Goal: Entertainment & Leisure: Consume media (video, audio)

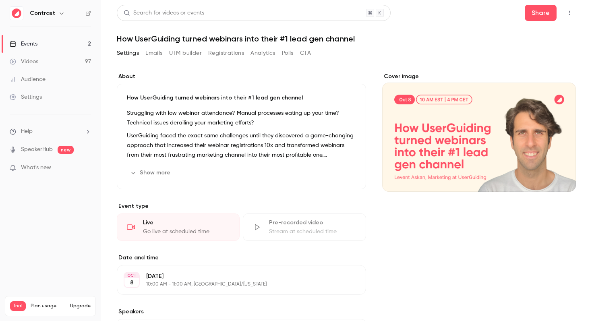
scroll to position [11, 0]
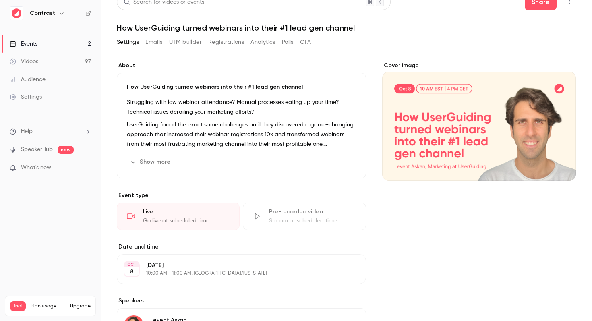
click at [50, 60] on link "Videos 97" at bounding box center [50, 62] width 101 height 18
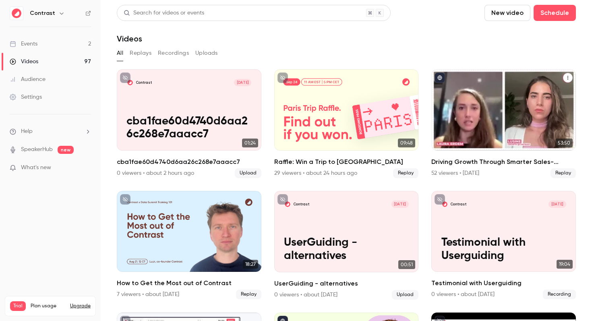
click at [438, 137] on div "Driving Growth Through Smarter Sales-Marketing Collaboration" at bounding box center [504, 109] width 145 height 81
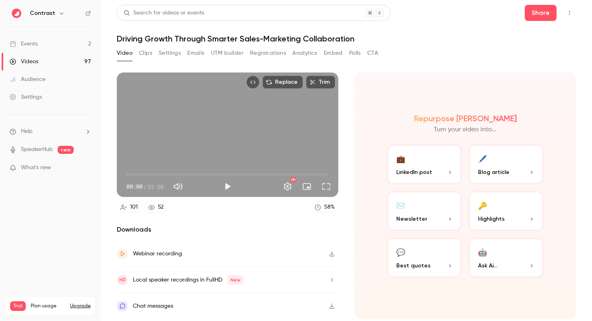
click at [151, 54] on button "Clips" at bounding box center [145, 53] width 13 height 13
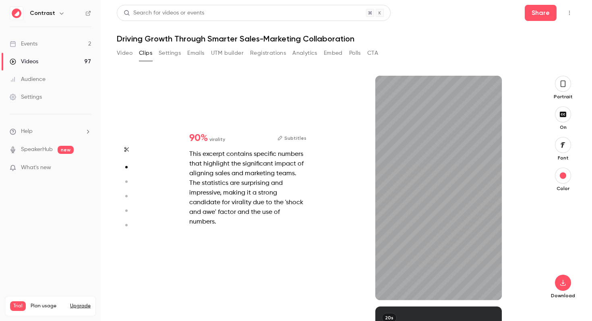
type input "*"
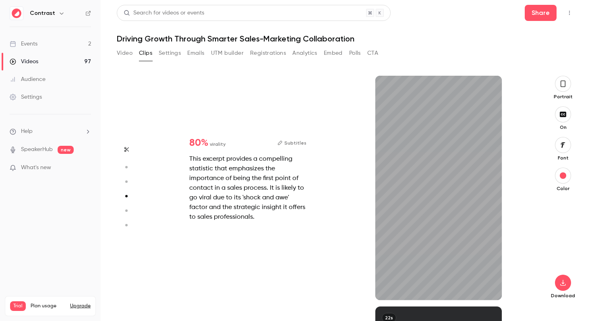
scroll to position [693, 0]
type input "*"
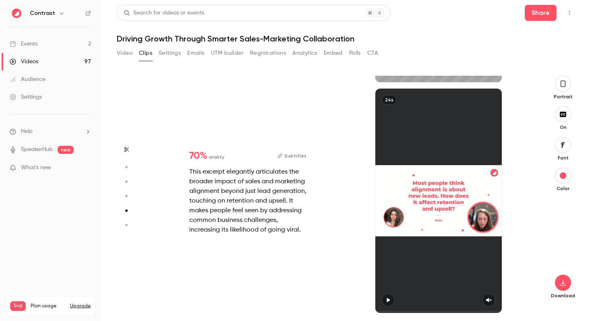
type input "*"
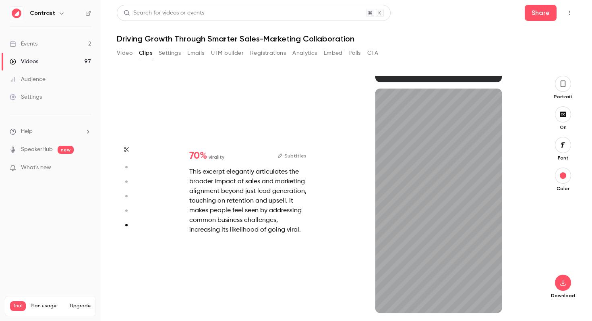
scroll to position [1142, 0]
type input "*"
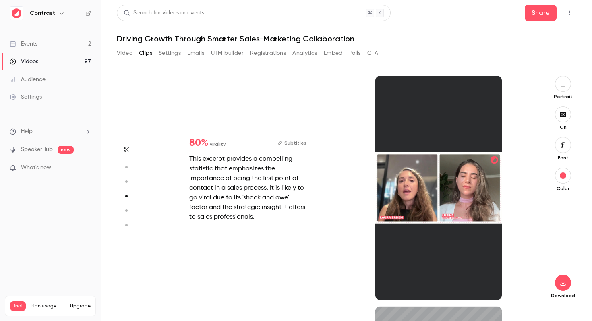
scroll to position [693, 0]
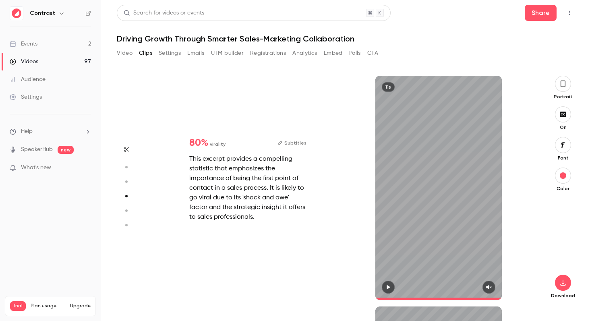
type input "*"
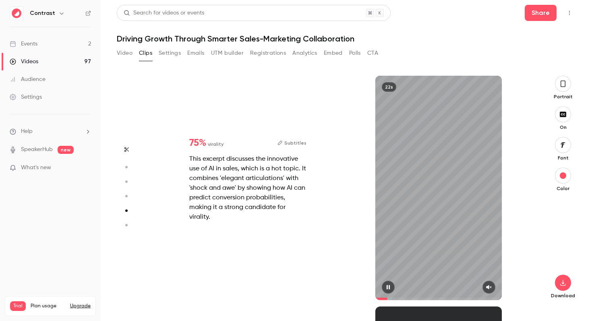
scroll to position [924, 0]
type input "*"
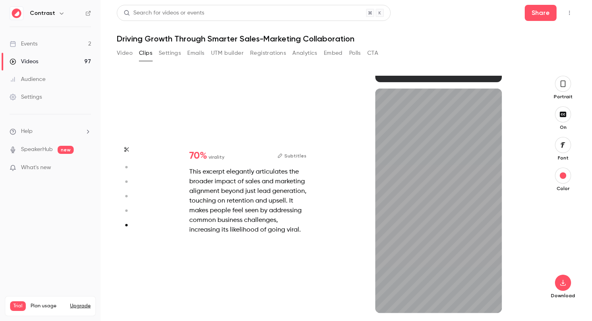
scroll to position [1142, 0]
type input "*"
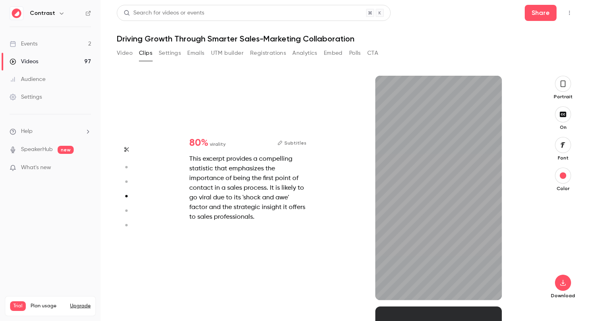
scroll to position [693, 0]
type input "*"
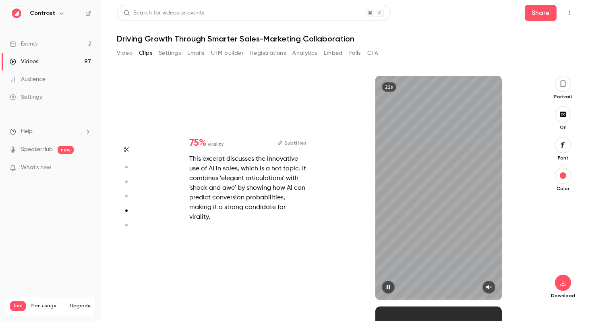
scroll to position [924, 0]
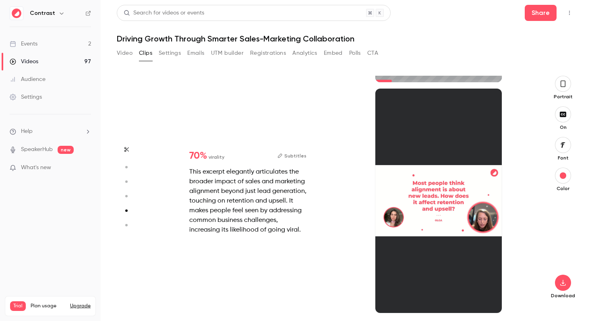
type input "*"
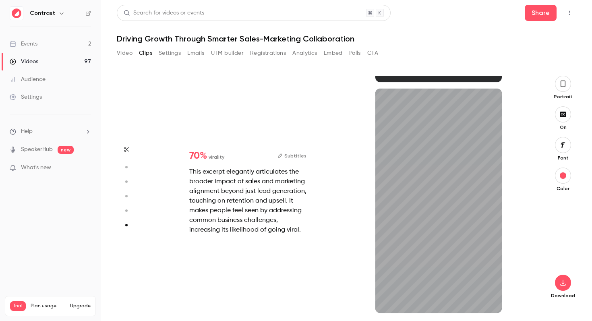
scroll to position [1142, 0]
type input "****"
